Goal: Task Accomplishment & Management: Complete application form

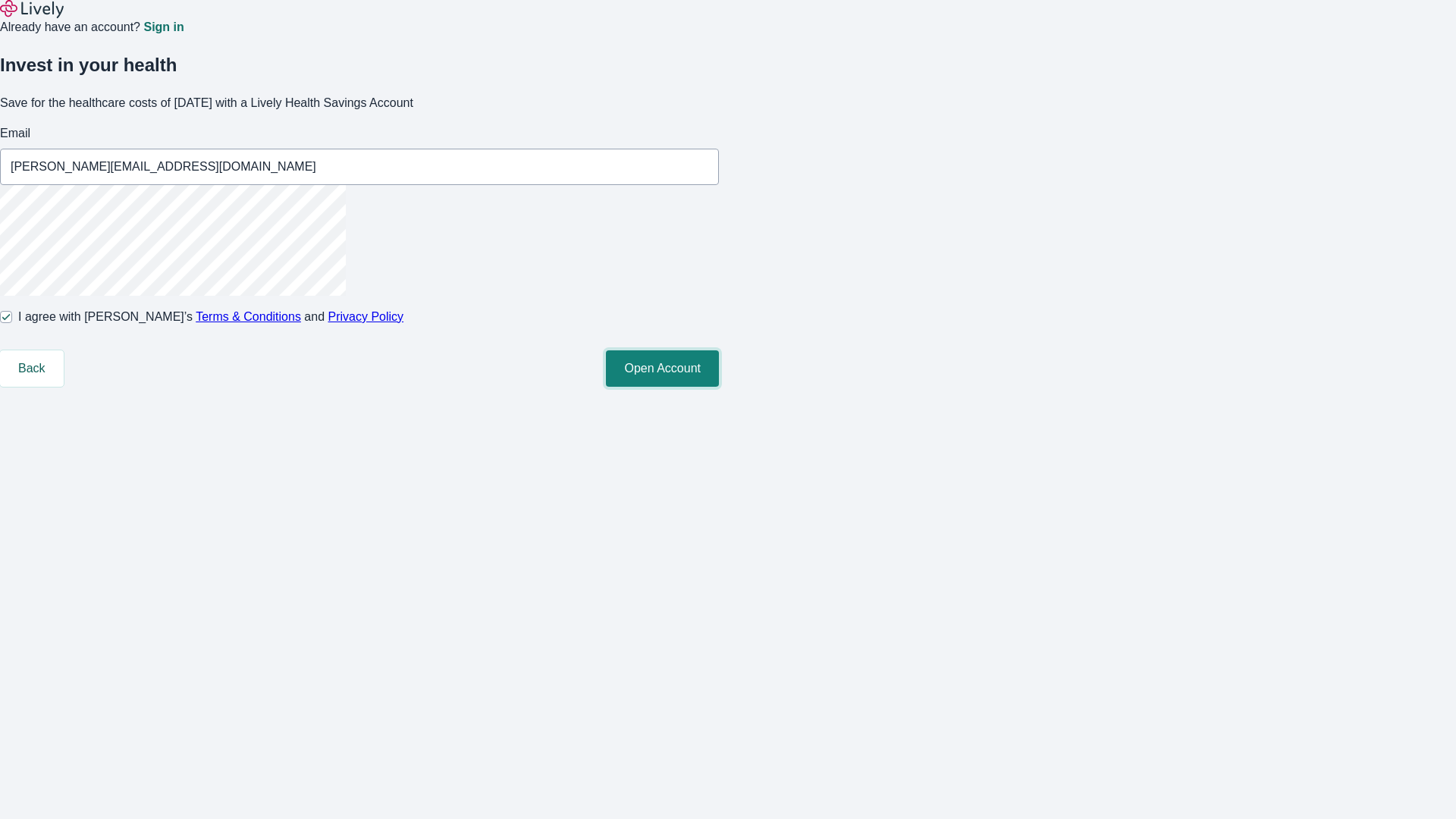
click at [719, 387] on button "Open Account" at bounding box center [662, 368] width 113 height 36
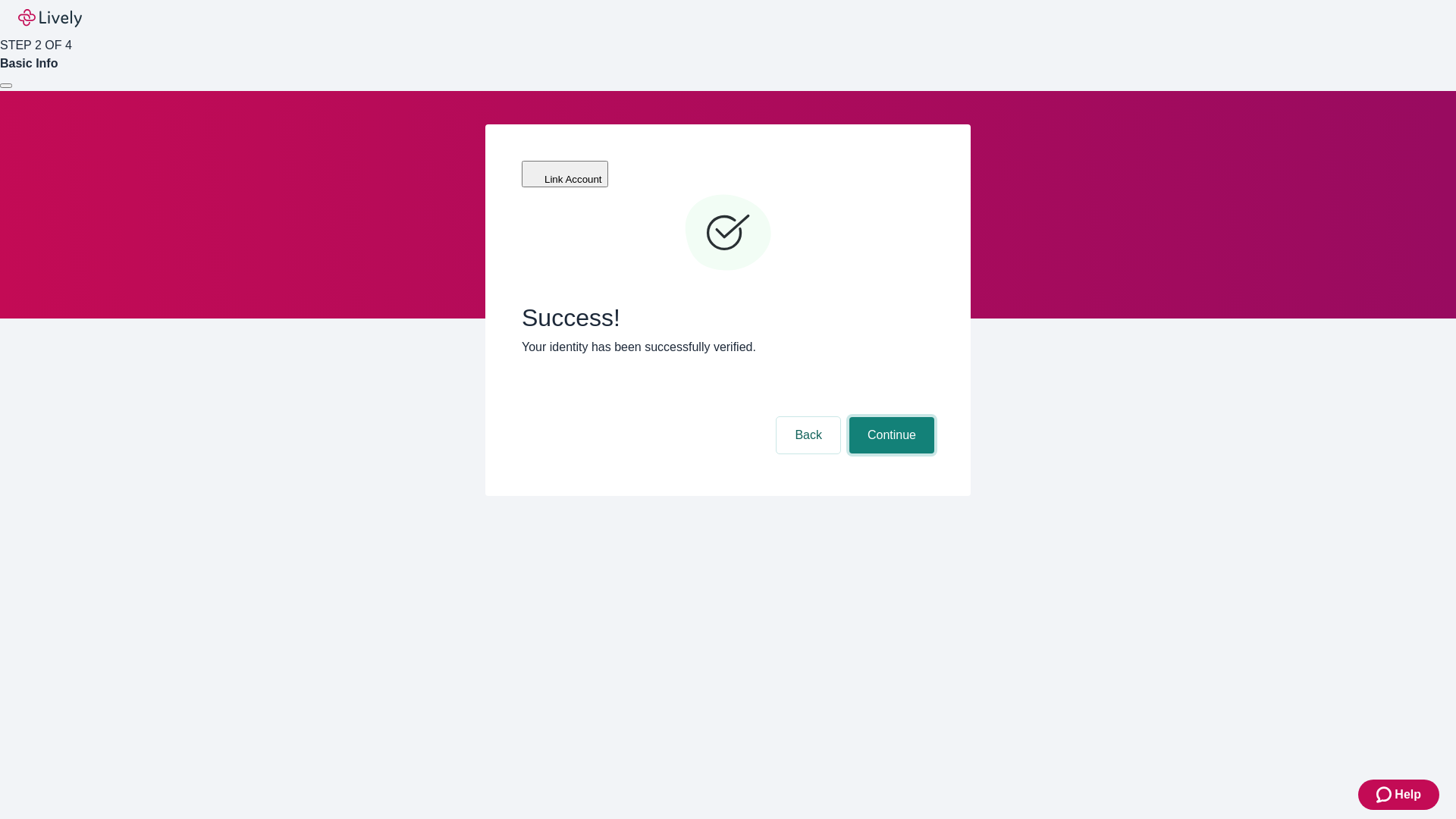
click at [889, 417] on button "Continue" at bounding box center [892, 435] width 85 height 36
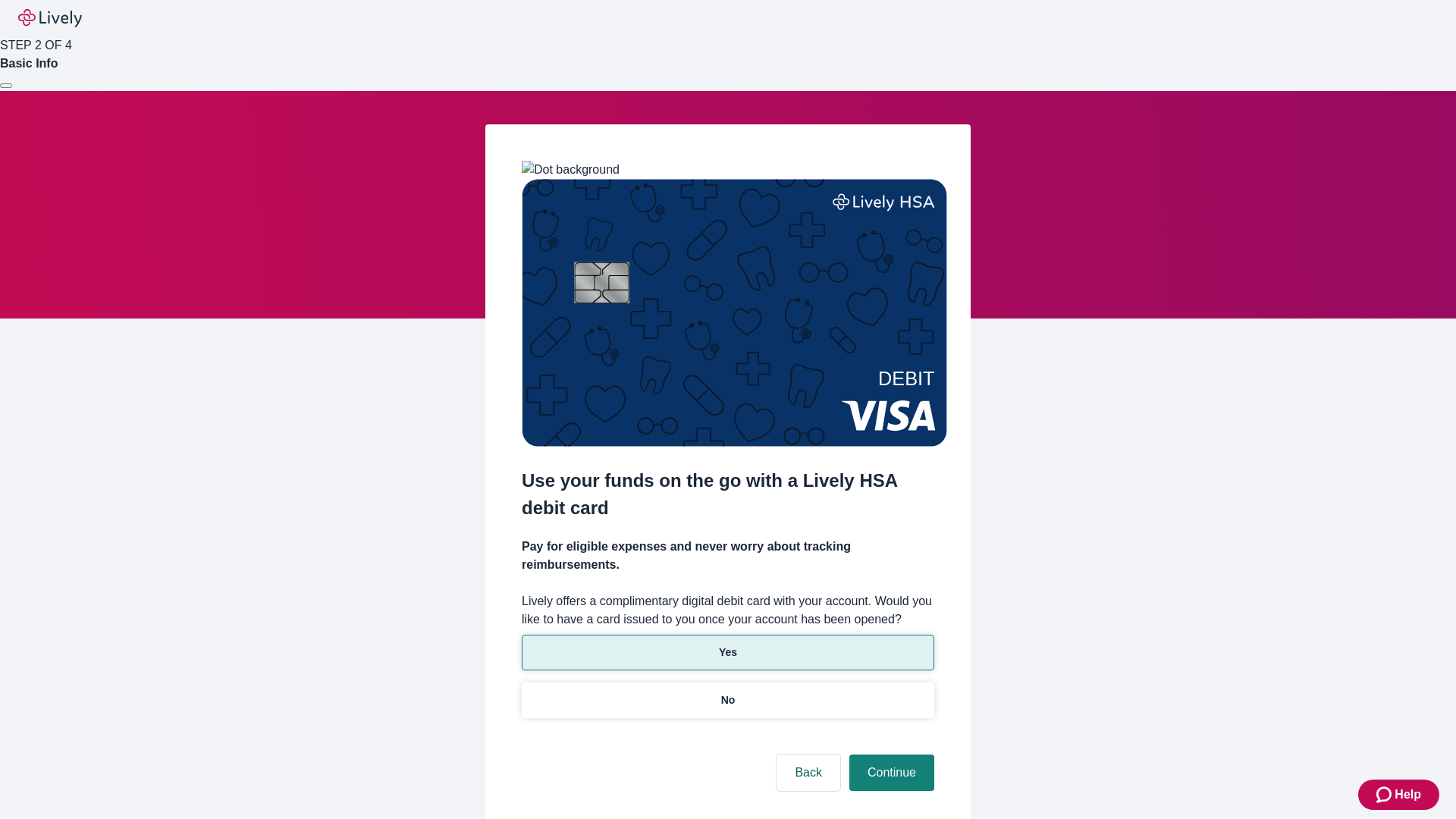
click at [728, 645] on p "Yes" at bounding box center [728, 653] width 18 height 16
click at [889, 754] on button "Continue" at bounding box center [892, 772] width 85 height 36
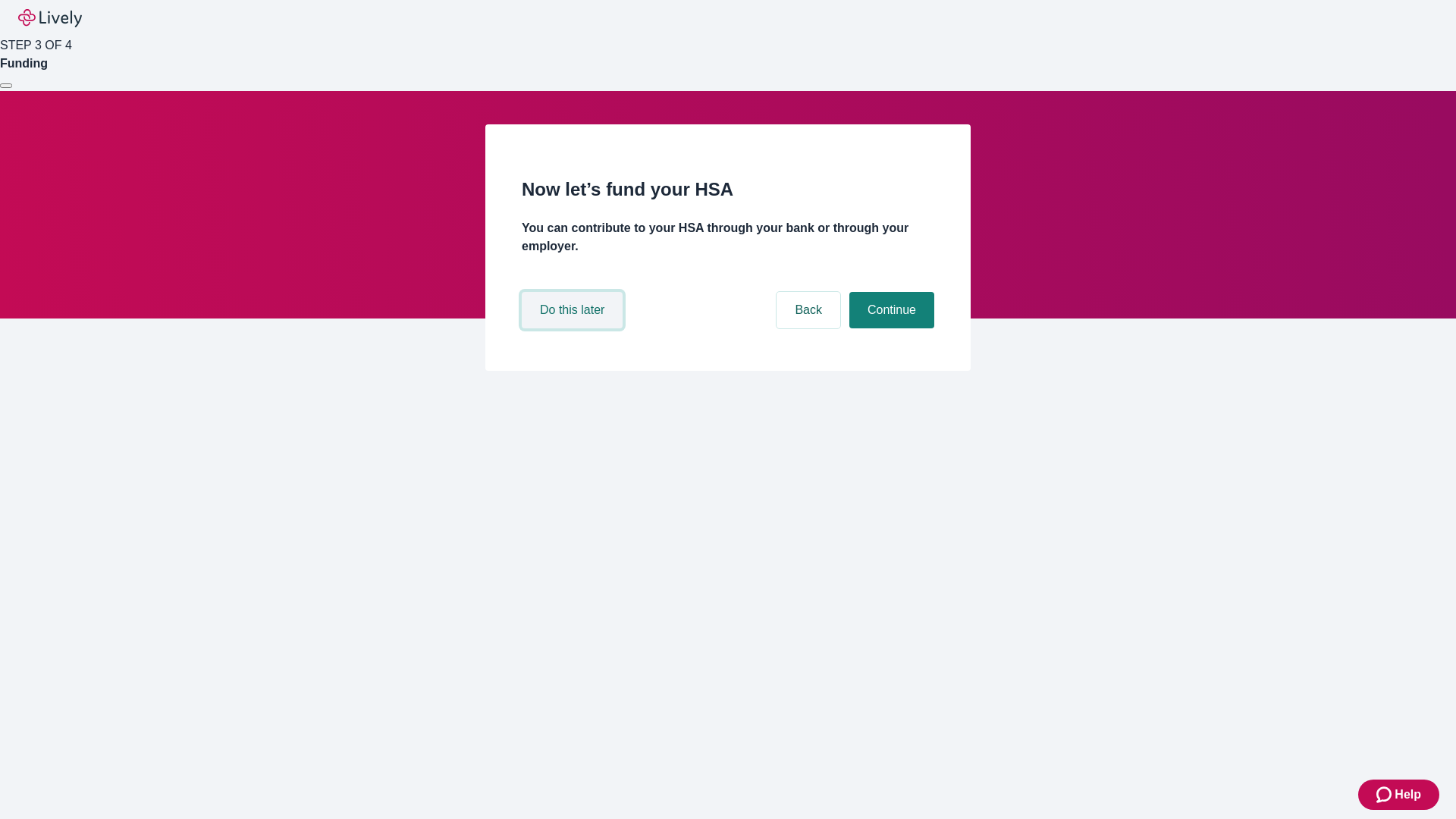
click at [574, 328] on button "Do this later" at bounding box center [572, 309] width 100 height 36
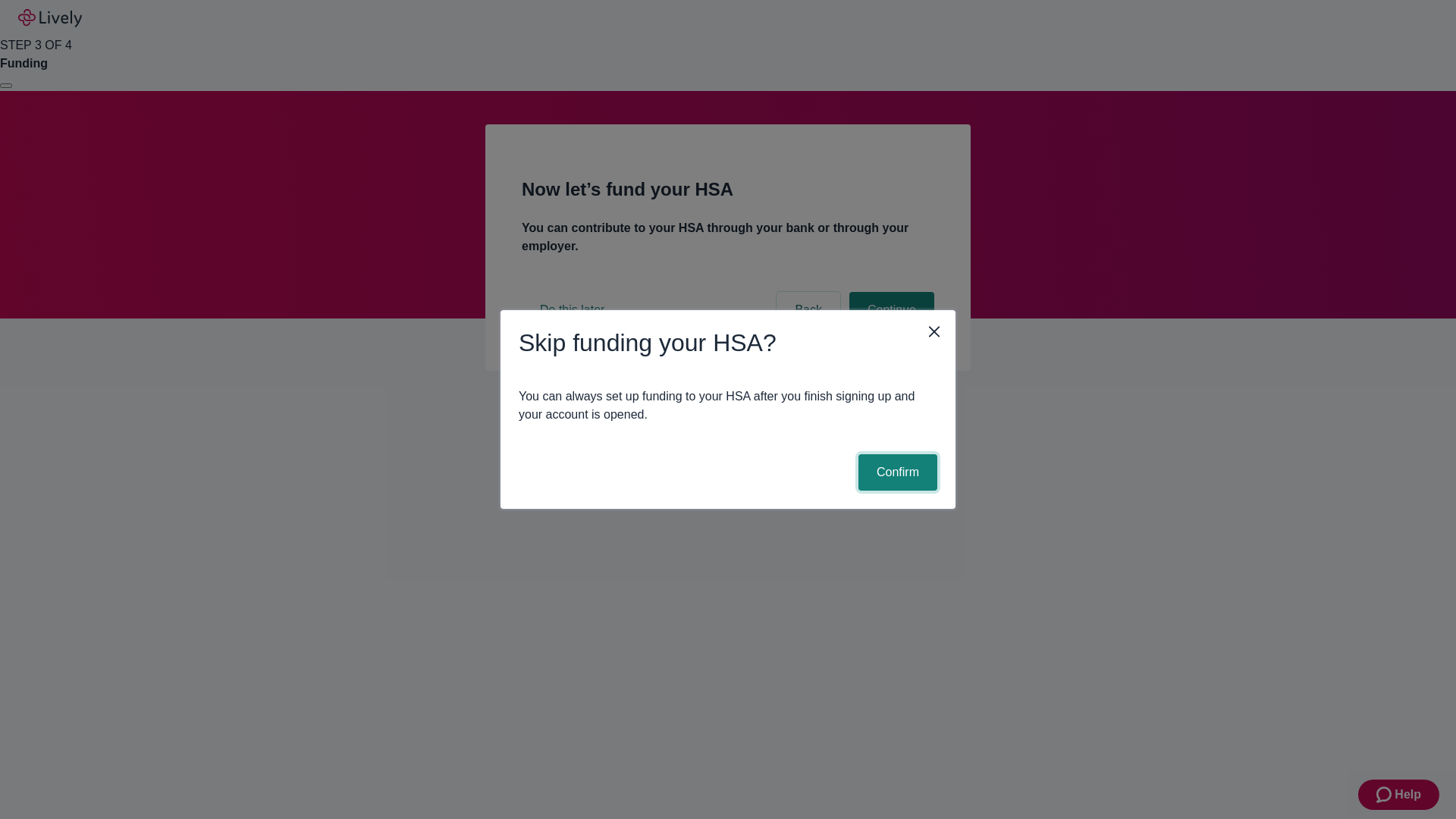
click at [895, 472] on button "Confirm" at bounding box center [898, 472] width 79 height 36
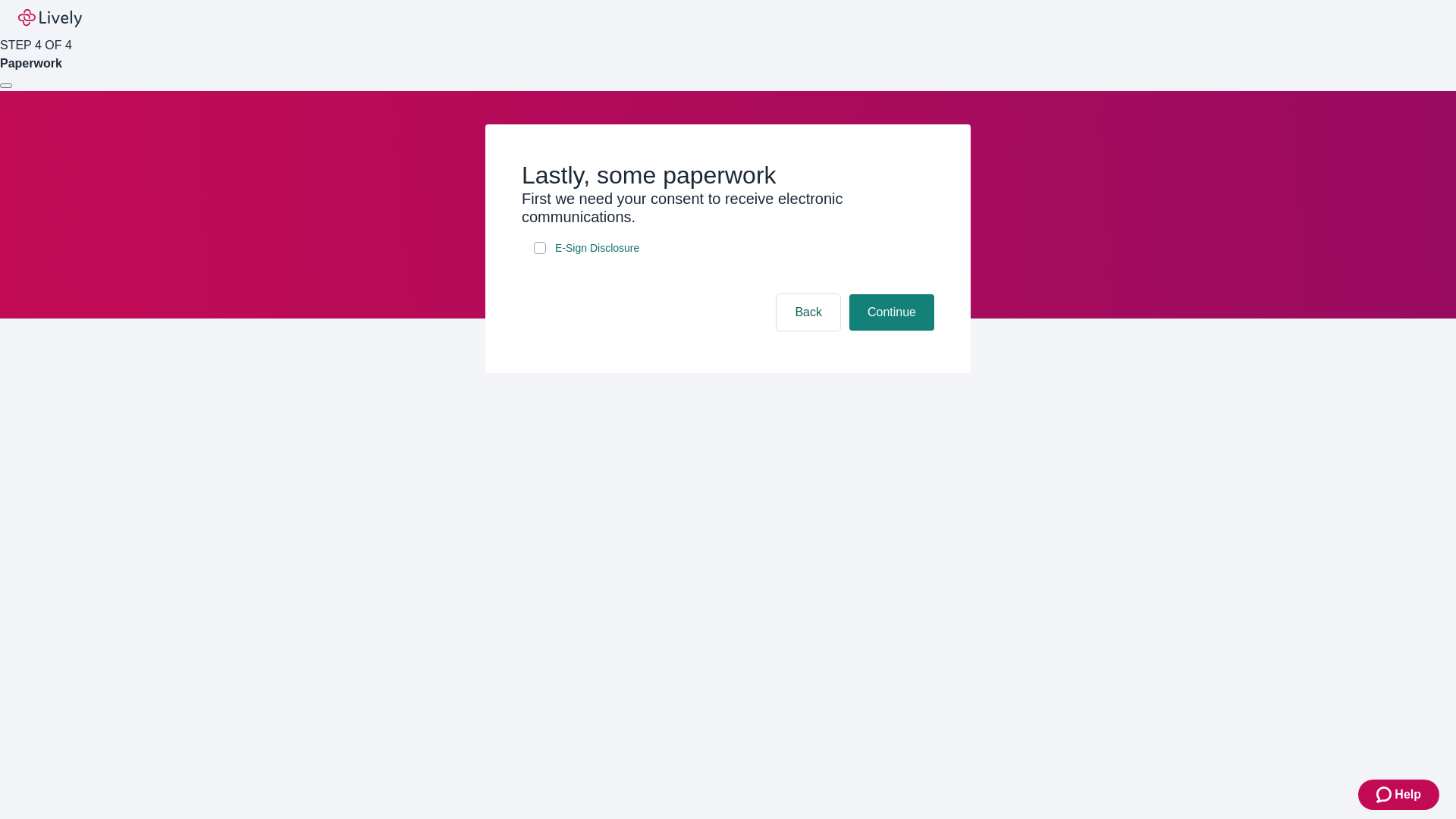
click at [539, 254] on input "E-Sign Disclosure" at bounding box center [539, 248] width 12 height 12
checkbox input "true"
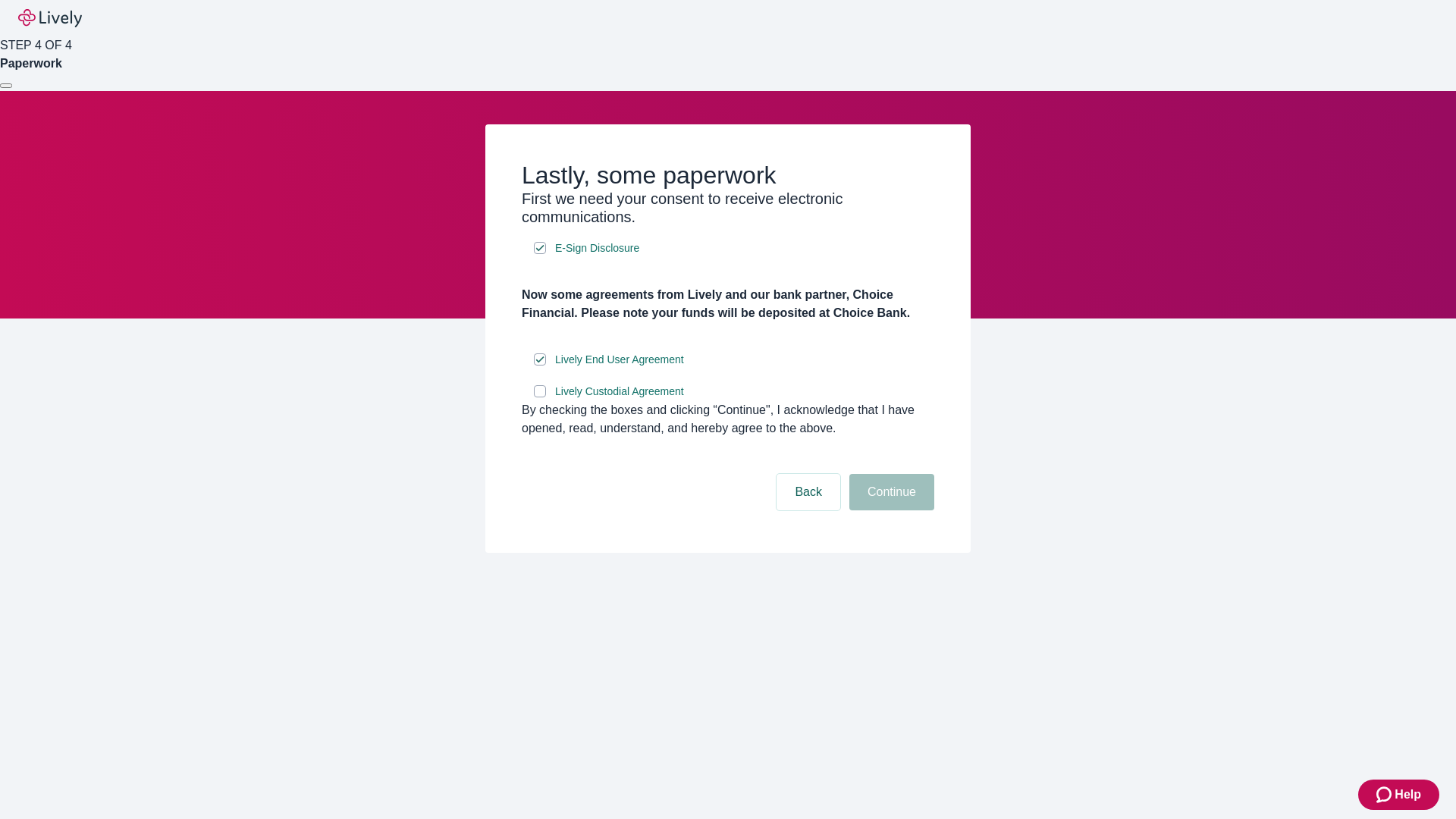
click at [539, 398] on input "Lively Custodial Agreement" at bounding box center [539, 391] width 12 height 12
checkbox input "true"
click at [889, 510] on button "Continue" at bounding box center [892, 491] width 85 height 36
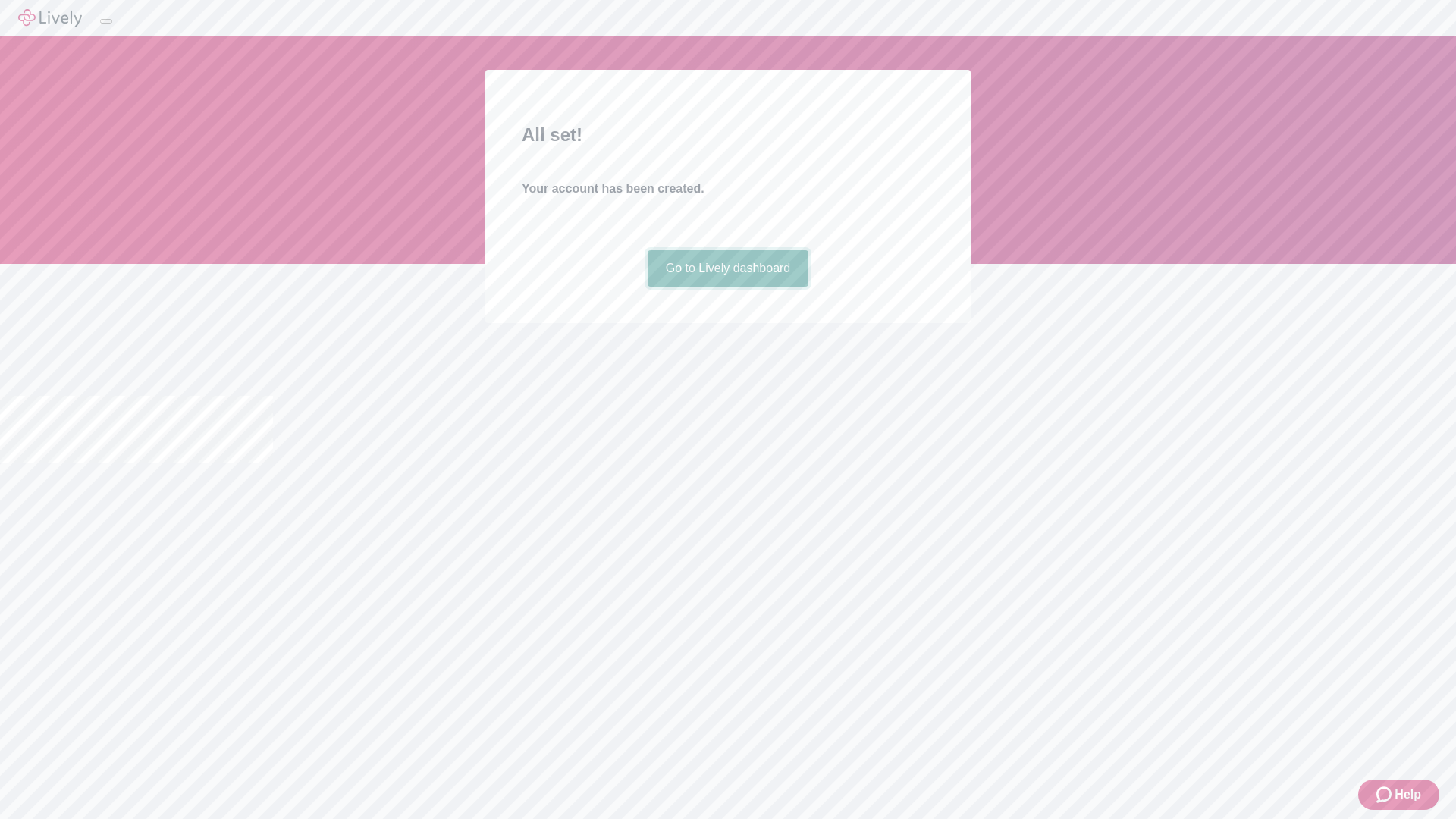
click at [728, 286] on link "Go to Lively dashboard" at bounding box center [728, 268] width 161 height 36
